Goal: Task Accomplishment & Management: Manage account settings

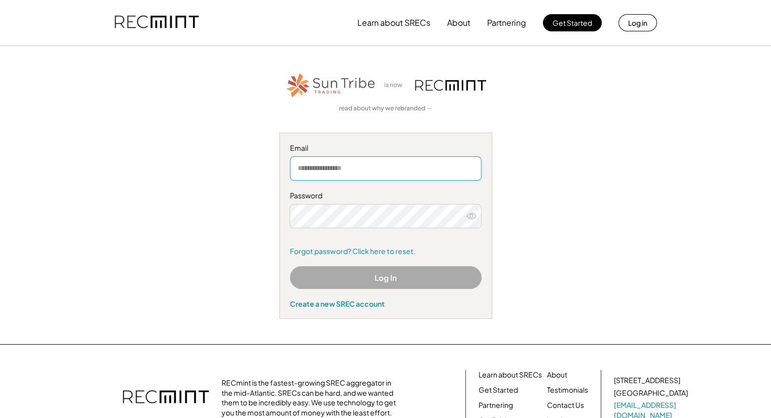
click at [337, 167] on input "email" at bounding box center [386, 169] width 192 height 24
type input "**********"
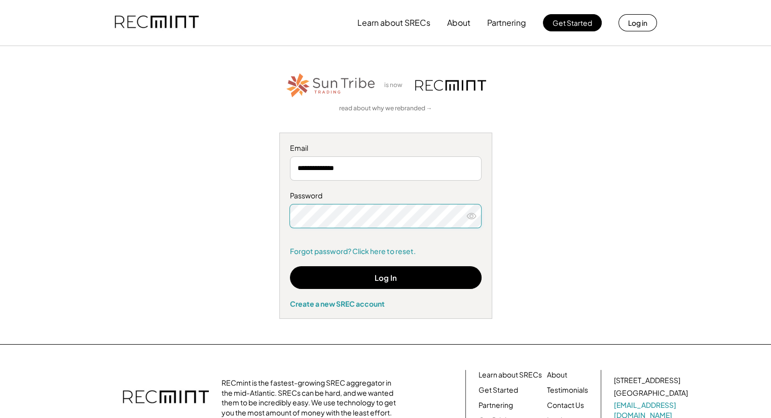
click at [468, 217] on icon at bounding box center [471, 216] width 10 height 10
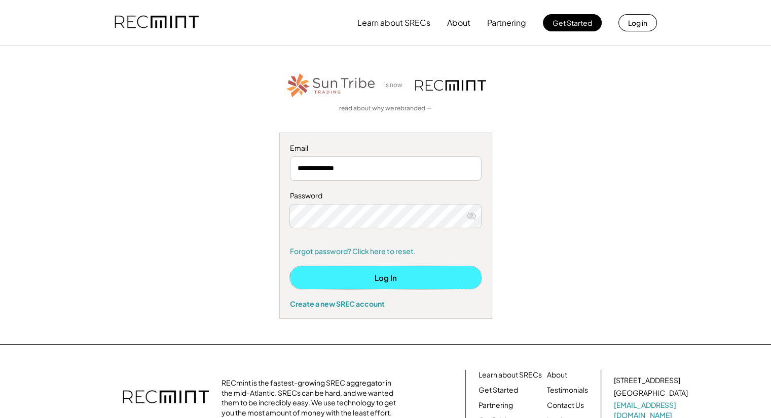
click at [370, 282] on button "Log In" at bounding box center [386, 277] width 192 height 23
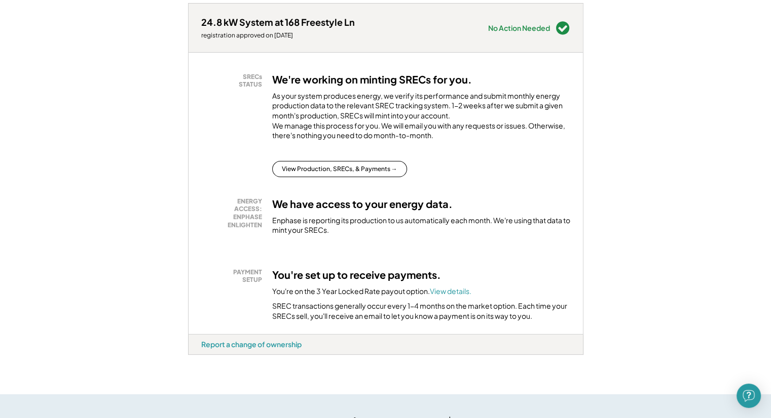
scroll to position [152, 0]
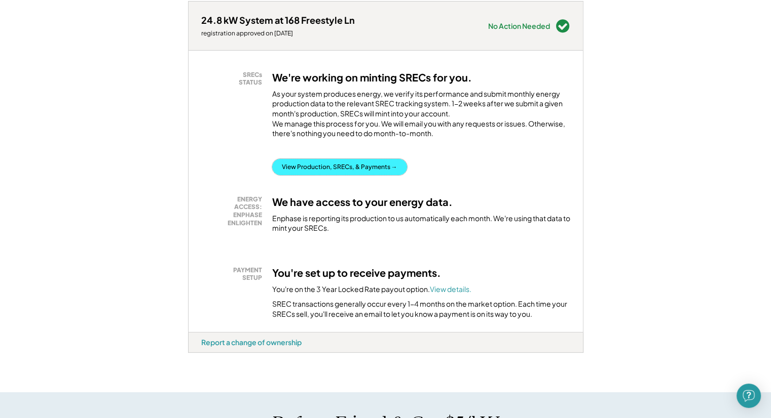
click at [379, 175] on button "View Production, SRECs, & Payments →" at bounding box center [339, 167] width 135 height 16
